Goal: Information Seeking & Learning: Learn about a topic

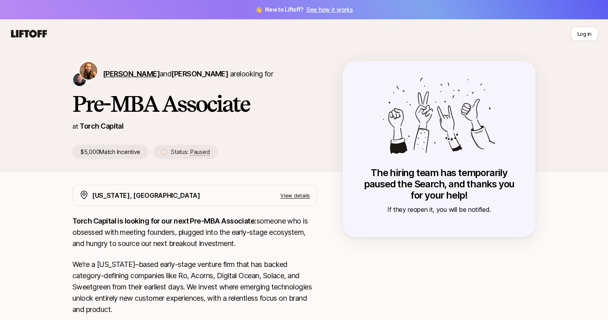
click at [126, 73] on span "[PERSON_NAME]" at bounding box center [131, 74] width 57 height 8
click at [197, 71] on span "[PERSON_NAME]" at bounding box center [199, 74] width 57 height 8
click at [172, 71] on span "[PERSON_NAME]" at bounding box center [199, 74] width 57 height 8
click at [50, 32] on div "Log in" at bounding box center [304, 34] width 589 height 14
click at [41, 33] on icon at bounding box center [29, 34] width 36 height 8
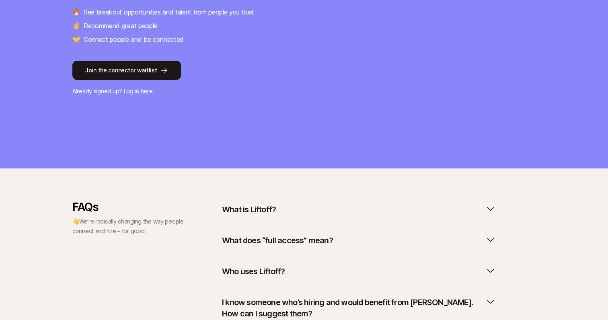
scroll to position [232, 0]
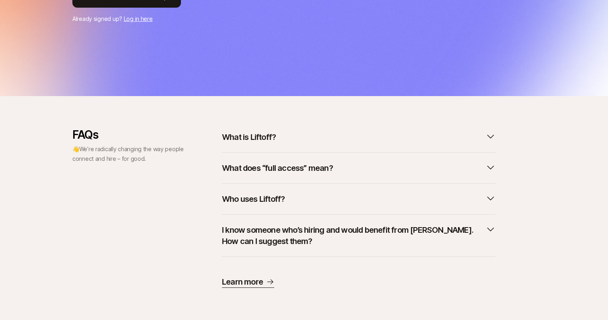
click at [260, 137] on p "What is Liftoff?" at bounding box center [249, 137] width 54 height 11
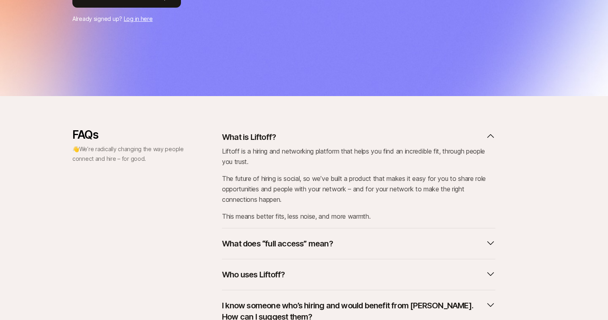
click at [248, 132] on p "What is Liftoff?" at bounding box center [249, 137] width 54 height 11
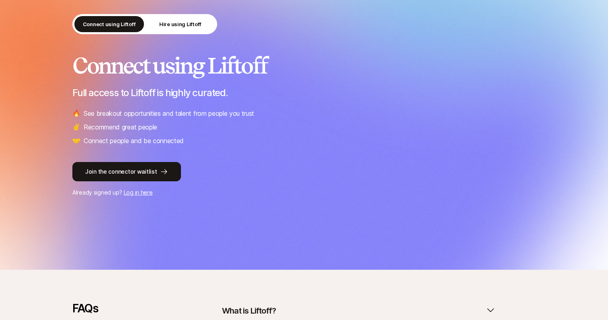
scroll to position [1, 0]
